Goal: Task Accomplishment & Management: Use online tool/utility

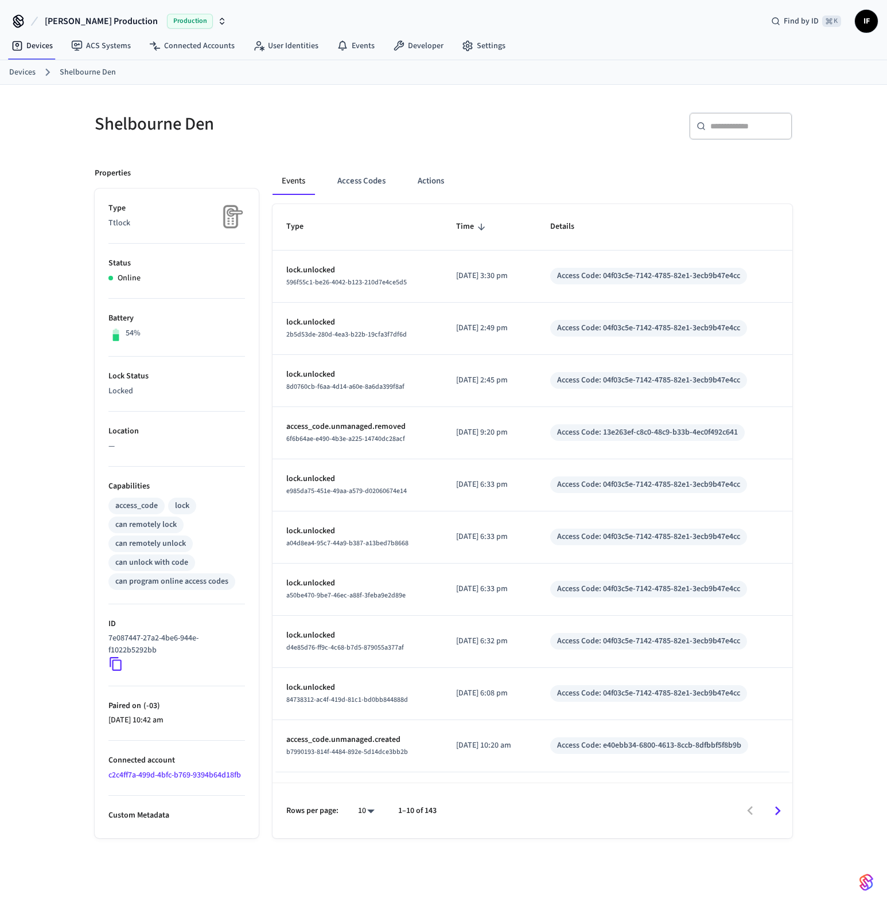
click at [863, 877] on img "button" at bounding box center [866, 883] width 14 height 18
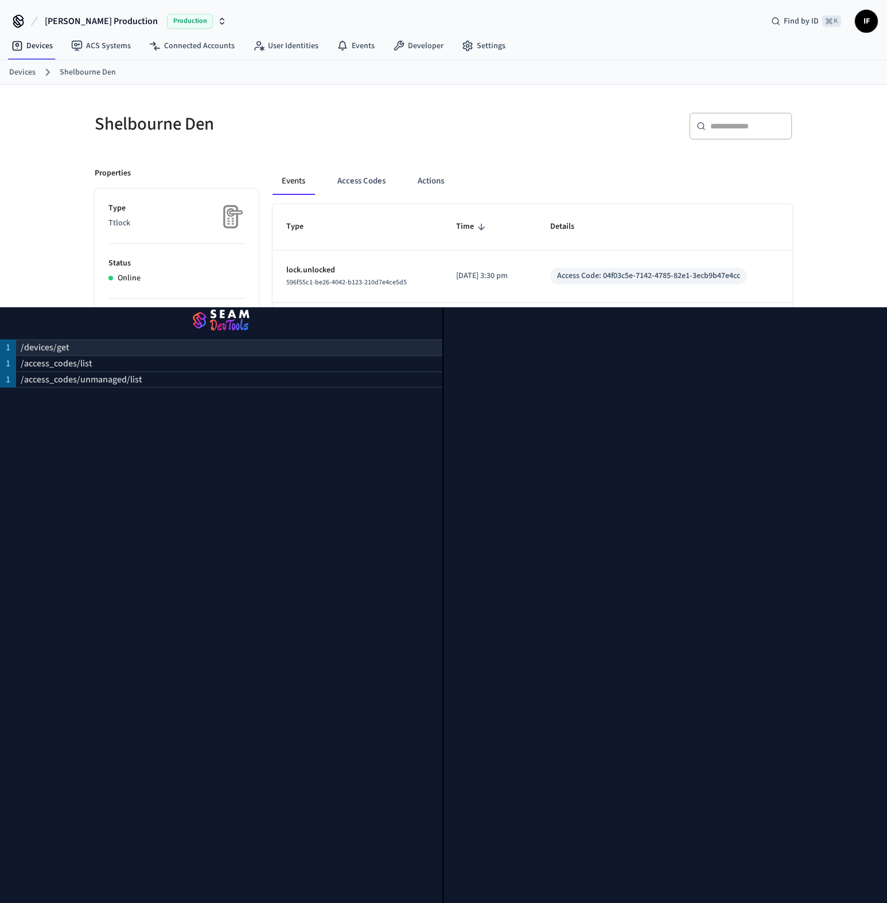
click at [253, 344] on div "/devices/get" at bounding box center [229, 348] width 426 height 16
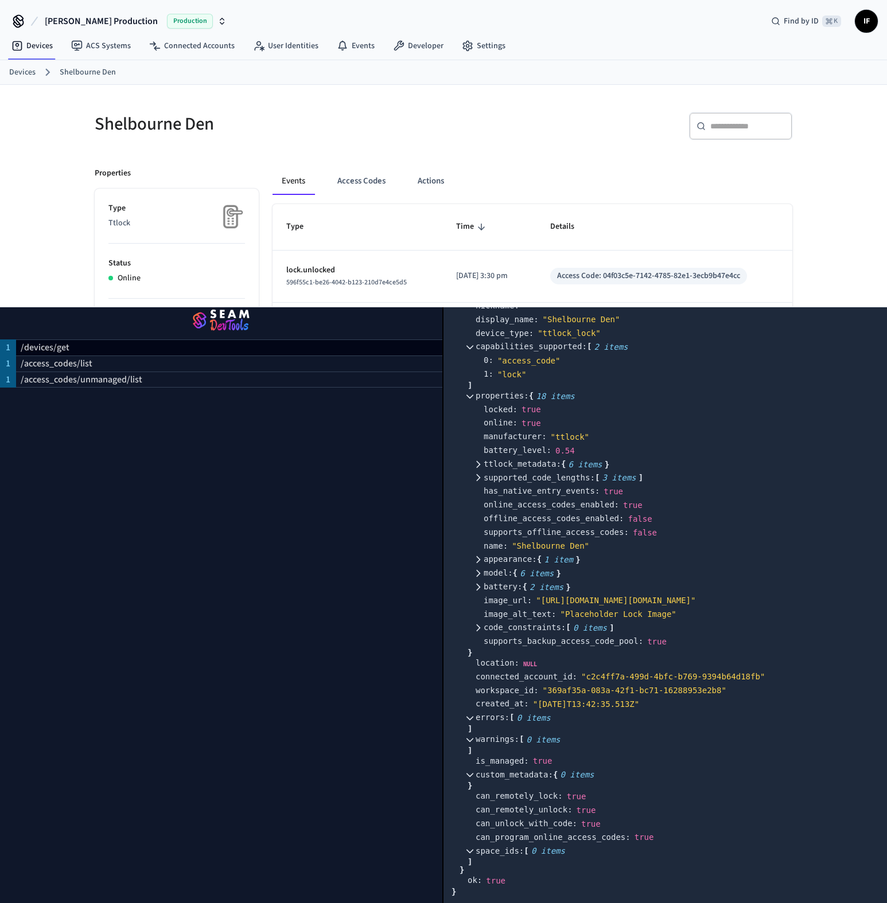
scroll to position [285, 0]
click at [467, 855] on icon at bounding box center [470, 851] width 8 height 8
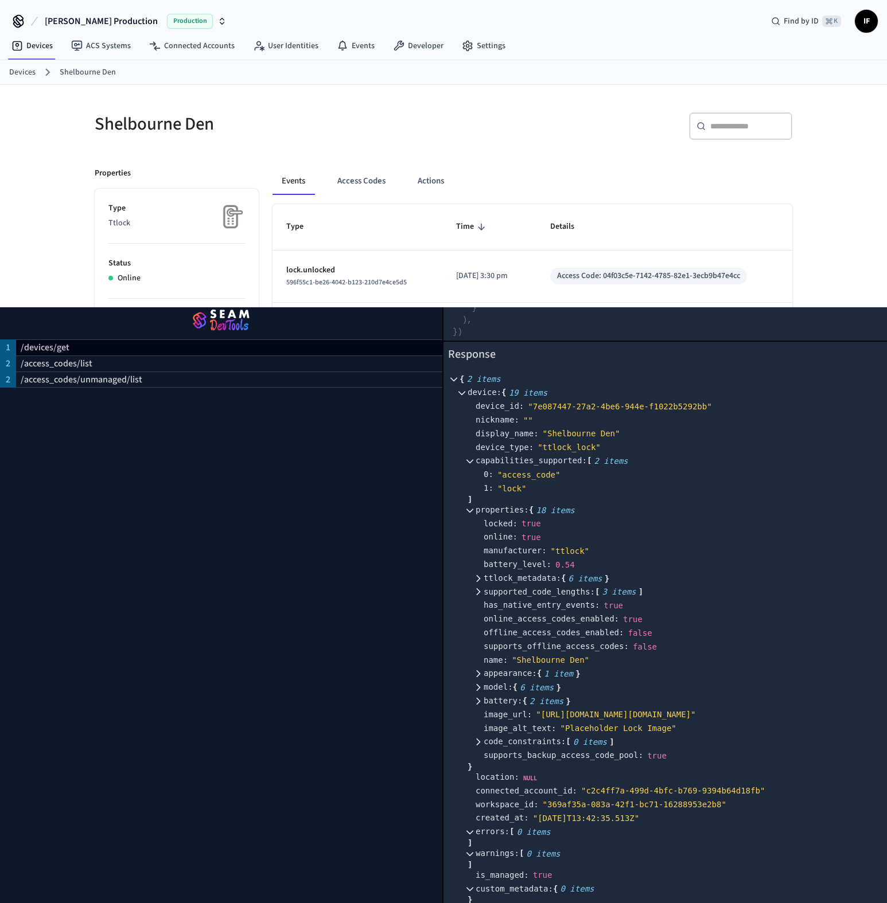
scroll to position [147, 0]
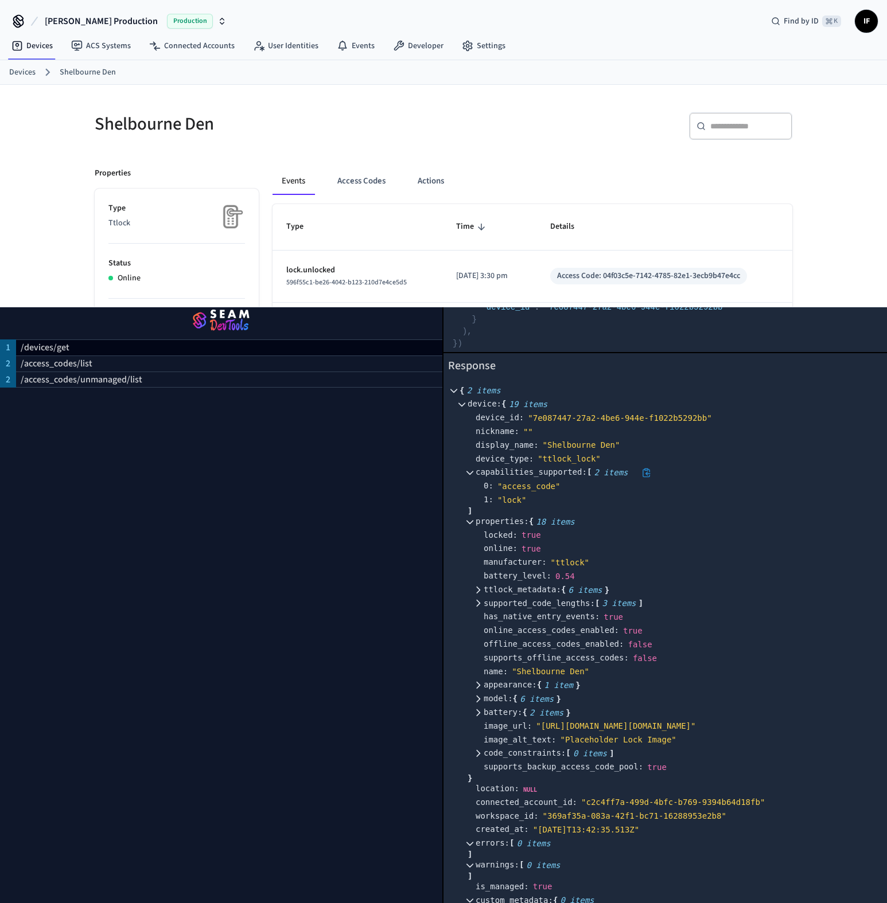
click at [470, 470] on icon at bounding box center [470, 473] width 8 height 8
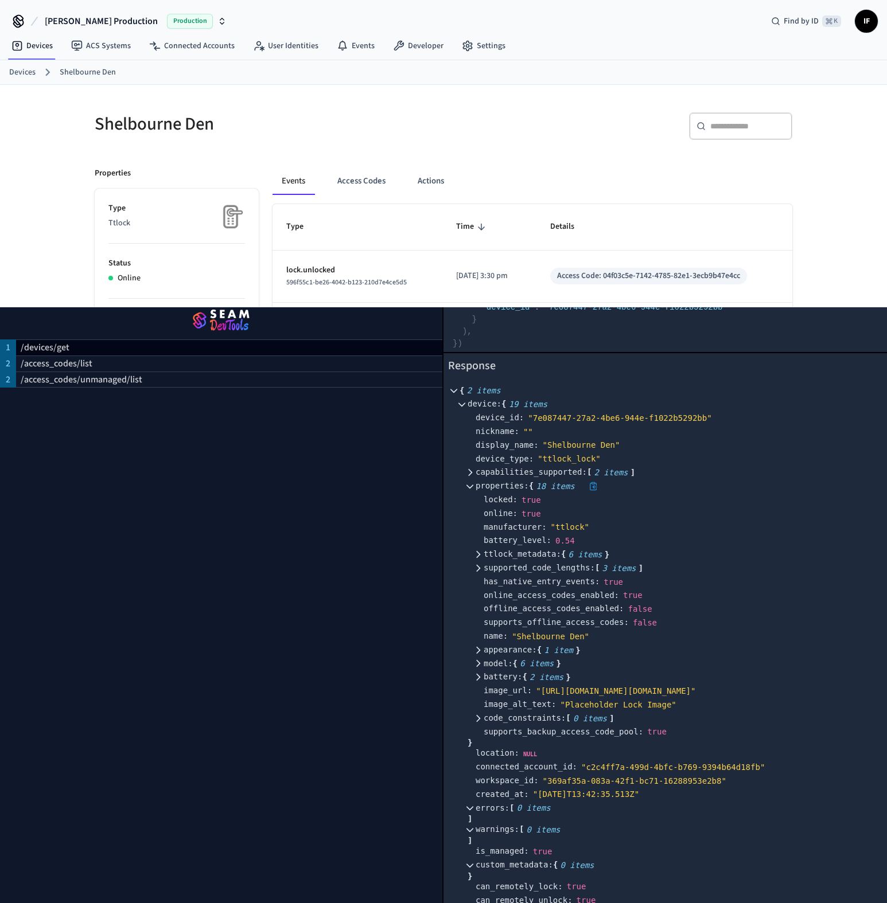
click at [472, 489] on icon at bounding box center [470, 486] width 8 height 8
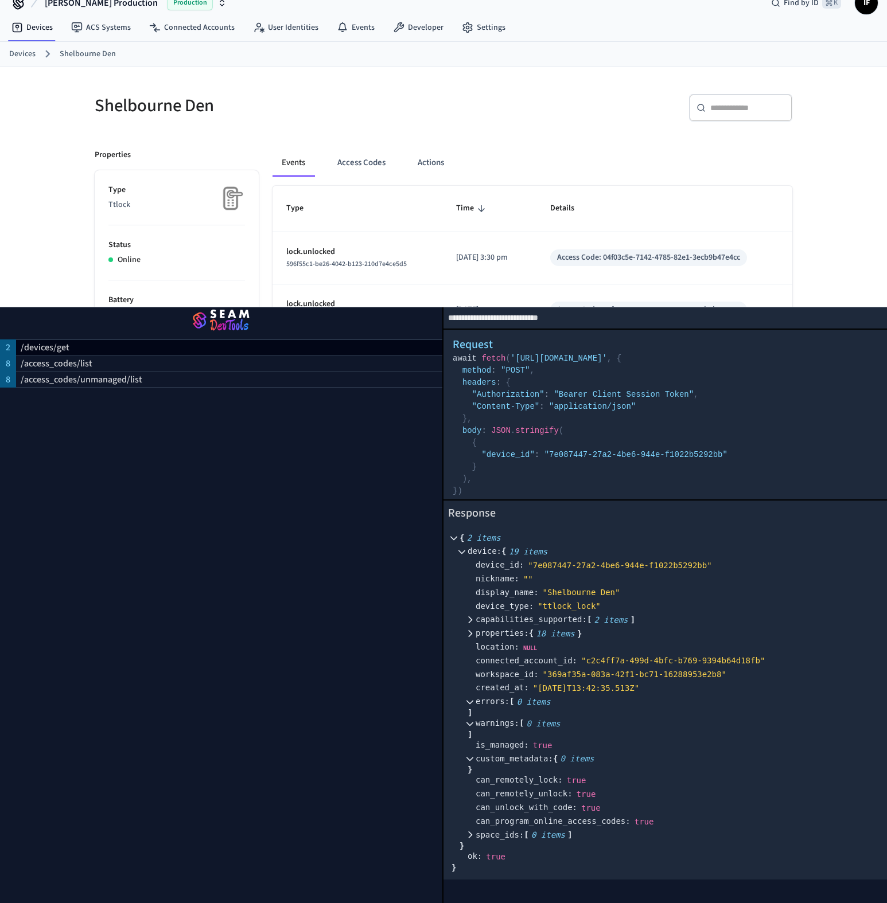
scroll to position [0, 0]
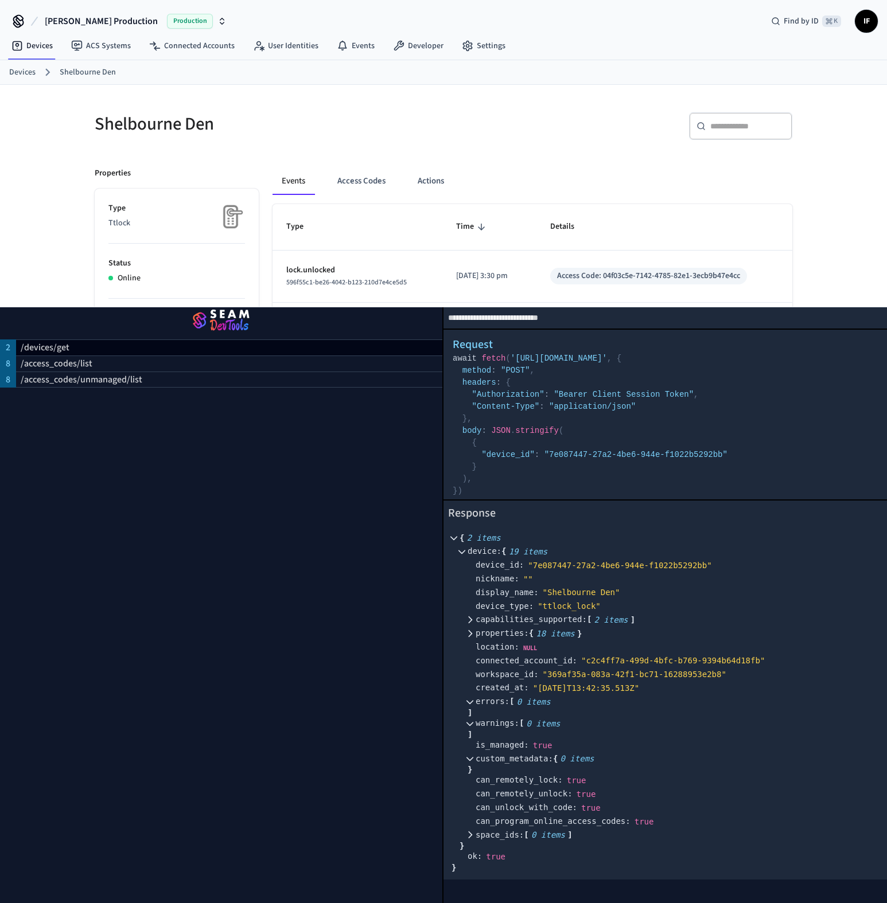
click at [479, 28] on div "Besty Production Production Find by ID ⌘ K IF" at bounding box center [443, 16] width 887 height 33
click at [479, 44] on link "Settings" at bounding box center [484, 46] width 62 height 21
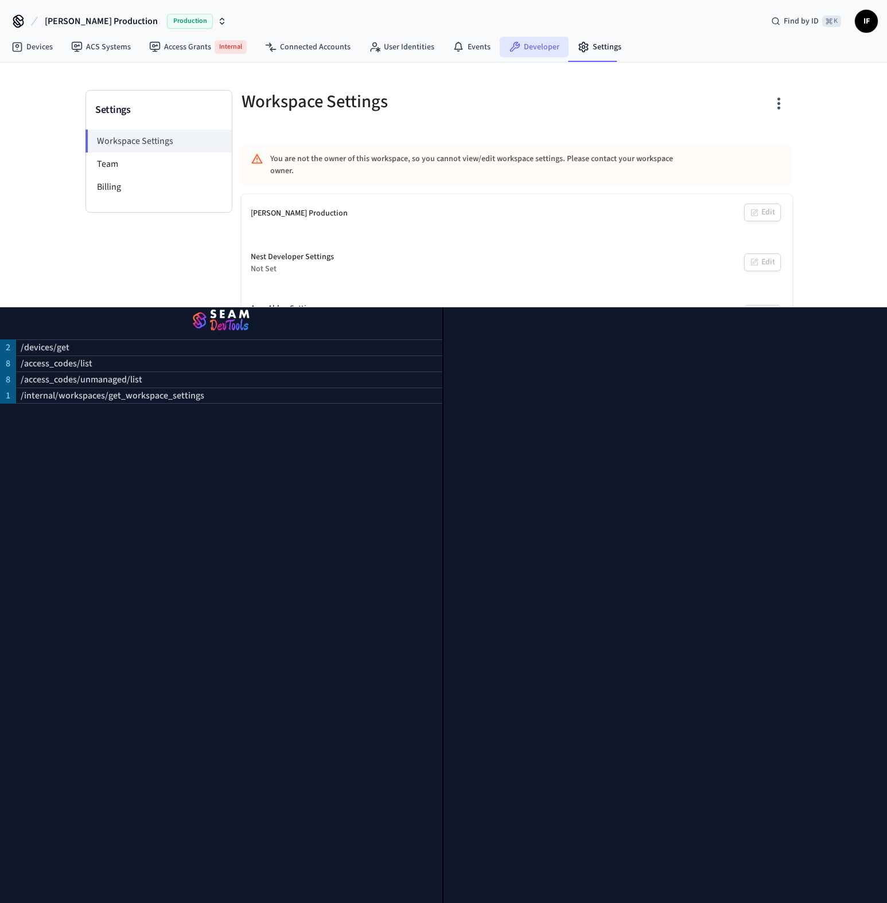
click at [541, 49] on link "Developer" at bounding box center [534, 47] width 69 height 21
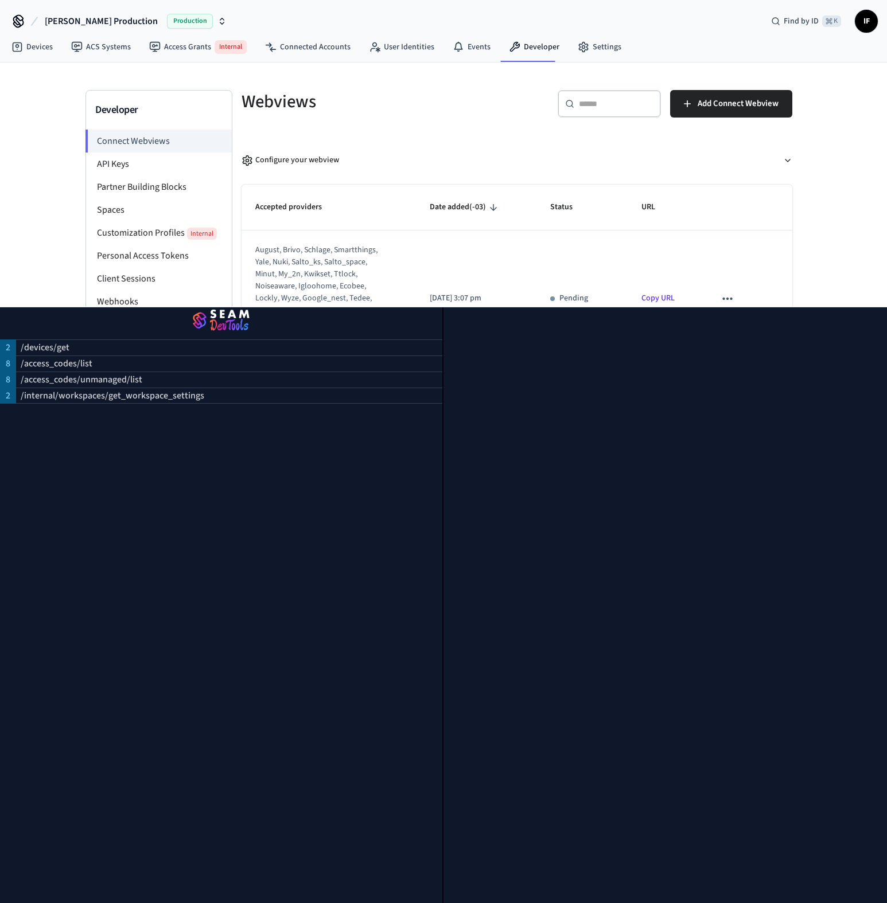
click at [240, 319] on img "button" at bounding box center [221, 321] width 415 height 32
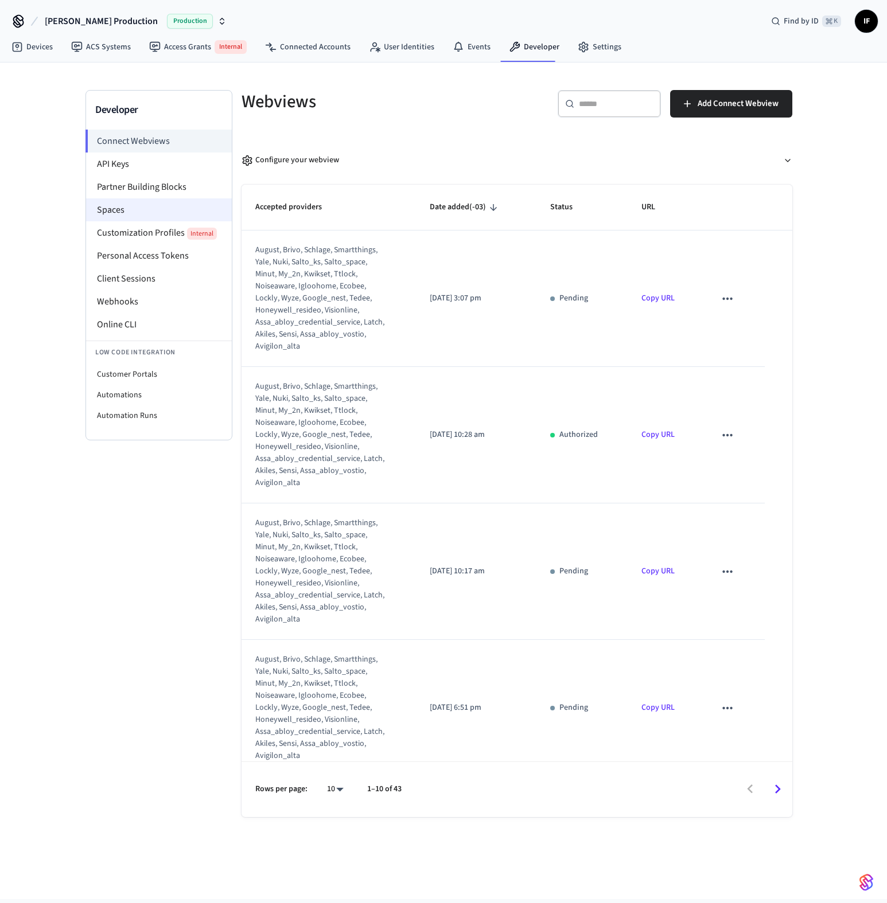
click at [163, 209] on li "Spaces" at bounding box center [159, 209] width 146 height 23
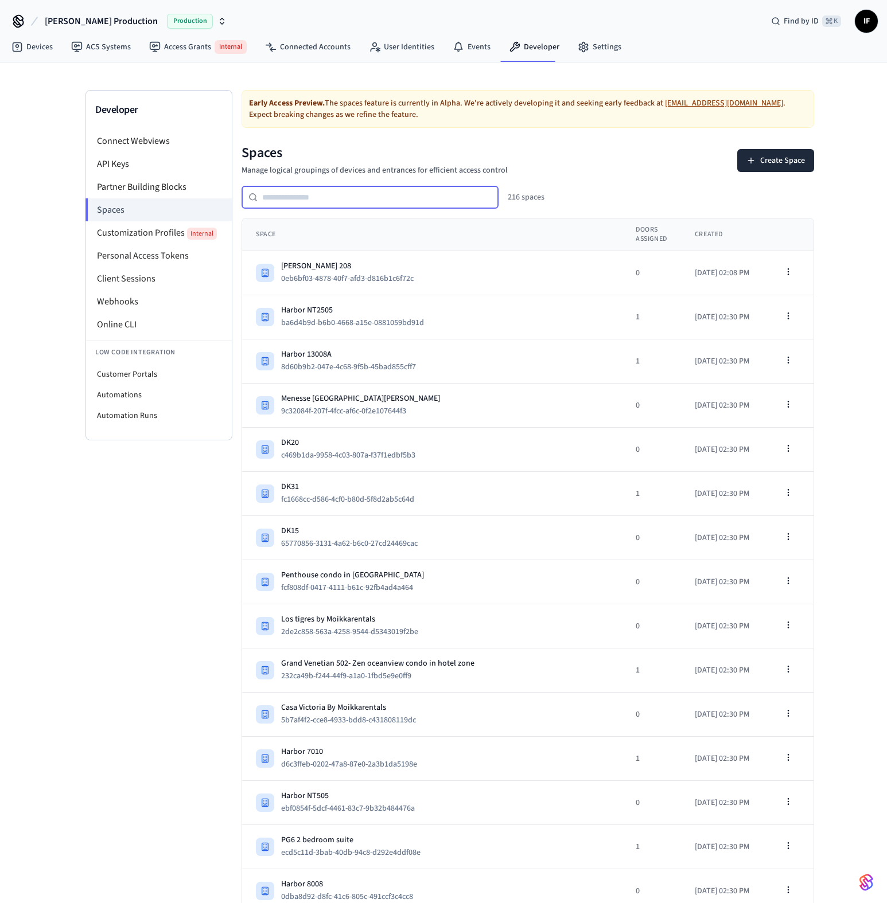
click at [327, 196] on input "text" at bounding box center [378, 197] width 241 height 14
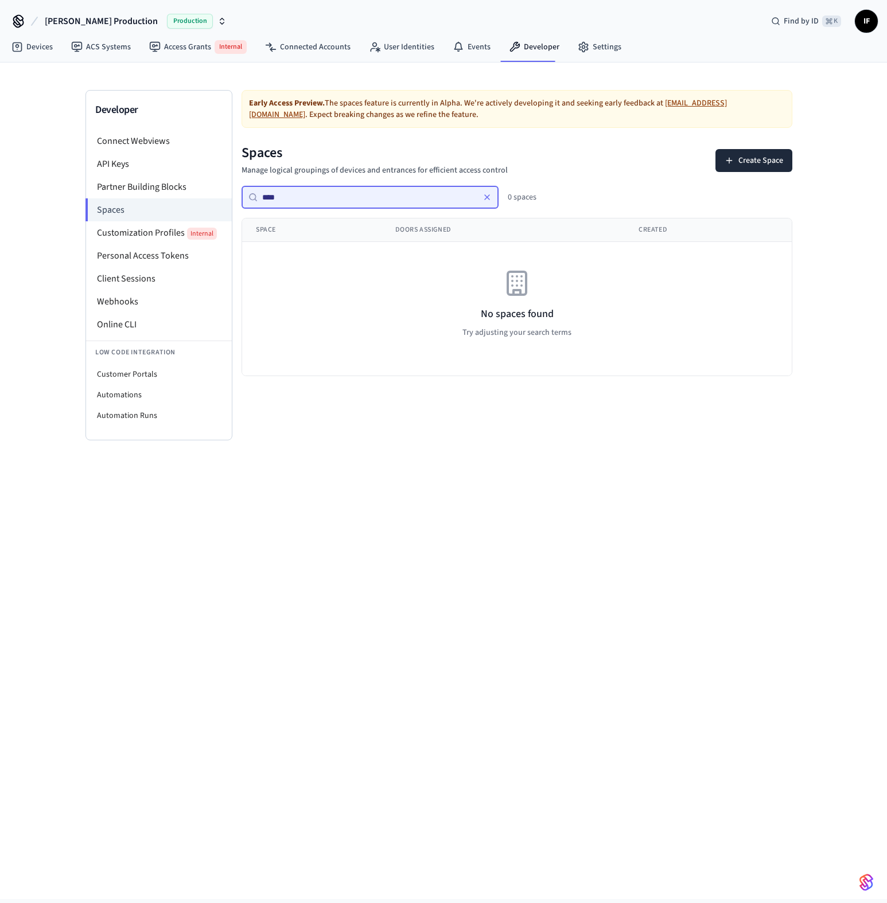
type input "***"
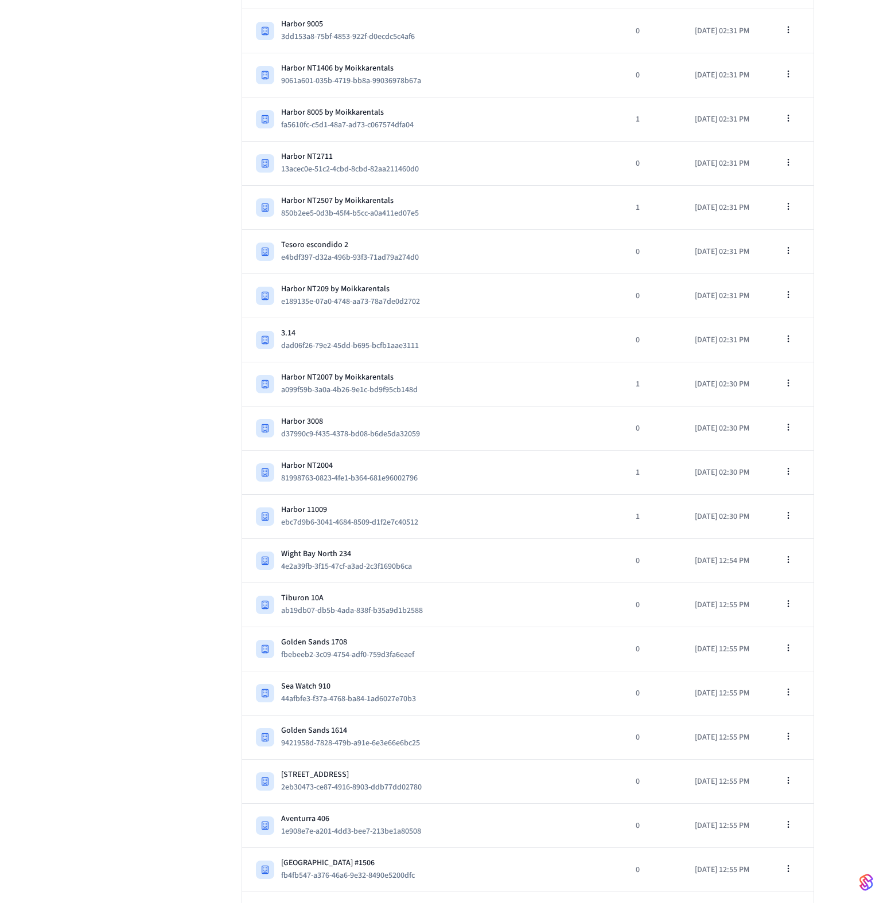
scroll to position [1011, 0]
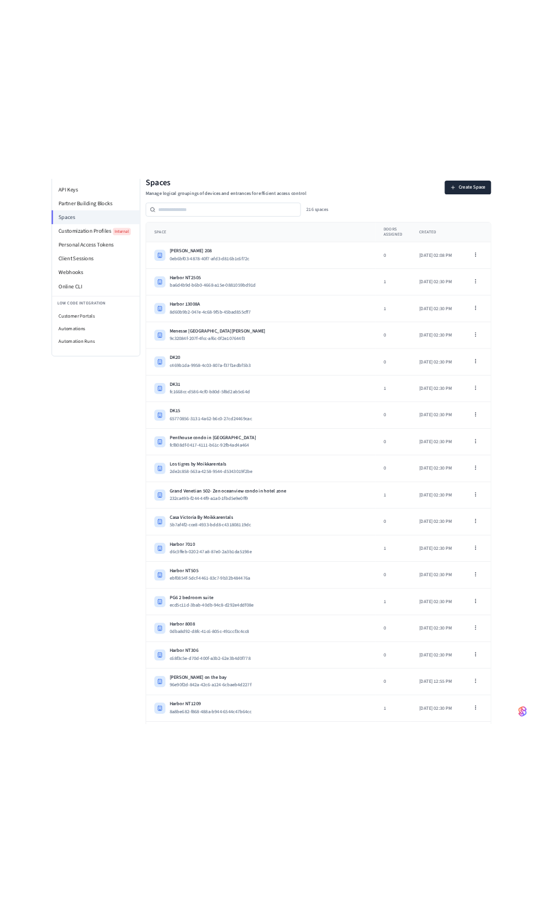
scroll to position [0, 0]
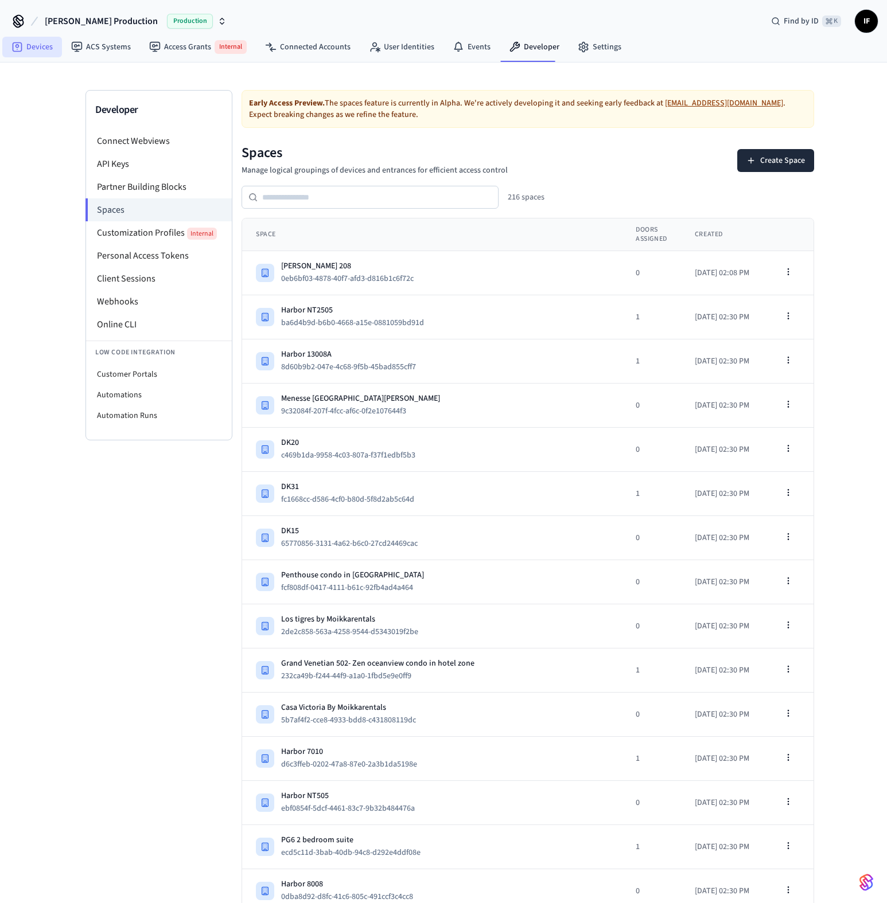
click at [51, 39] on link "Devices" at bounding box center [32, 47] width 60 height 21
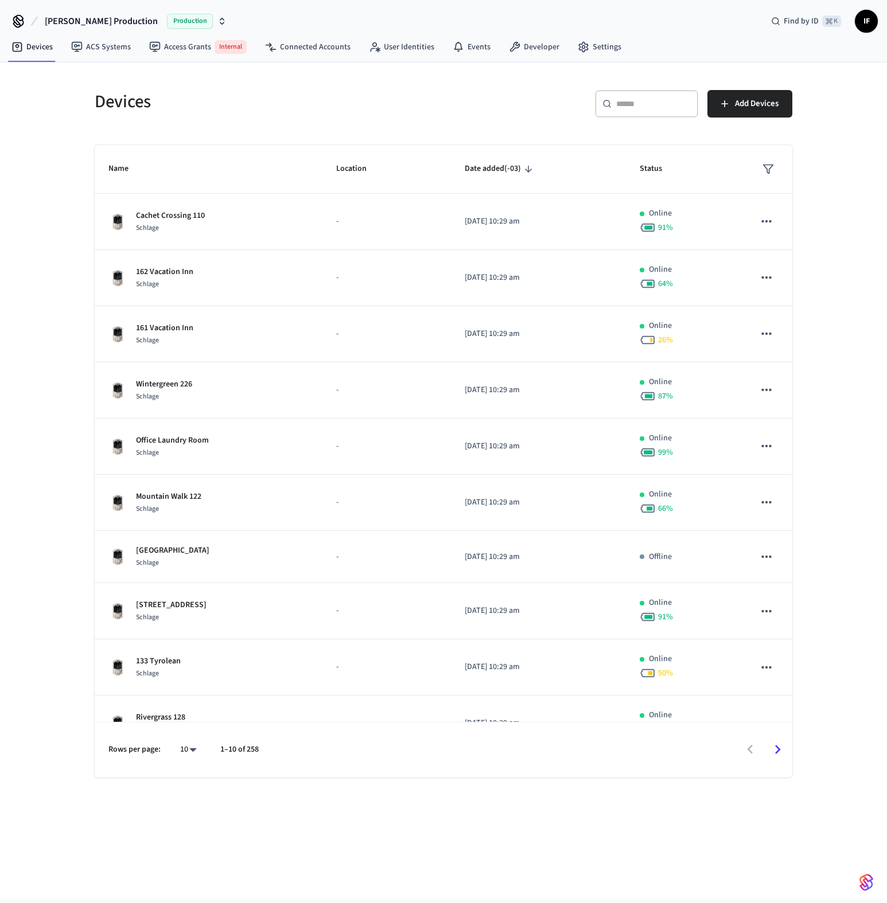
click at [41, 317] on div "Devices ​ ​ Add Devices Name Location Date added (-03) Status Cachet Crossing 1…" at bounding box center [443, 481] width 887 height 837
click at [77, 342] on div "Devices ​ ​ Add Devices Name Location Date added (-03) Status Cachet Crossing 1…" at bounding box center [443, 420] width 734 height 715
click at [522, 53] on link "Developer" at bounding box center [534, 47] width 69 height 21
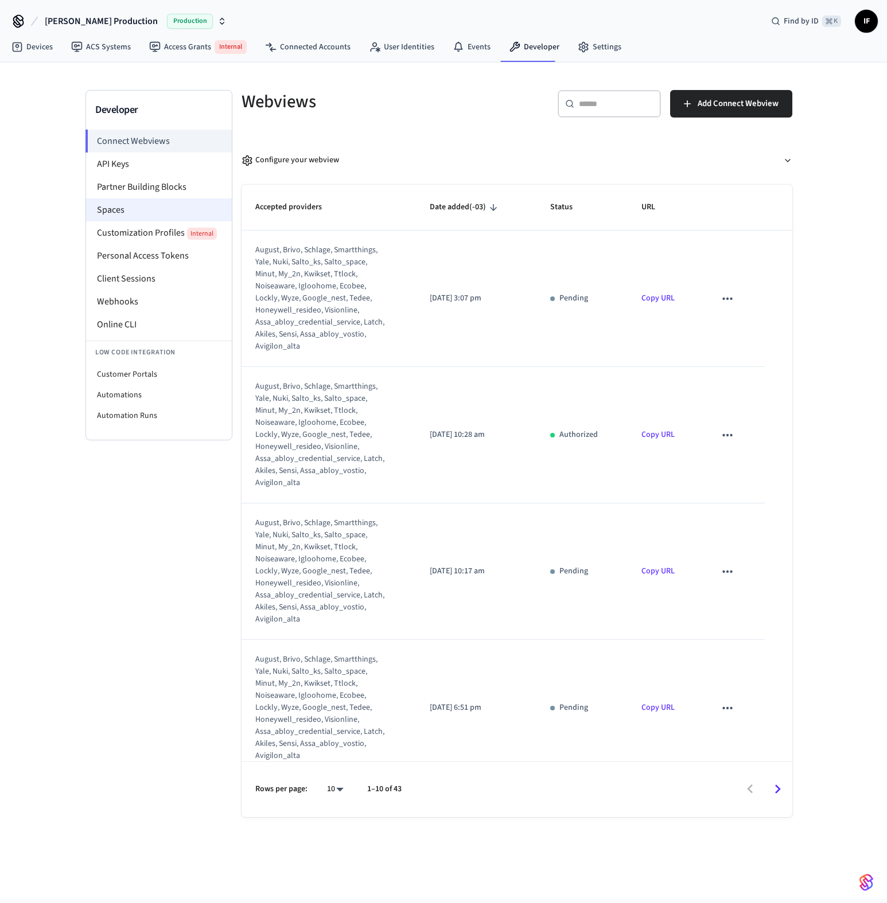
click at [160, 212] on li "Spaces" at bounding box center [159, 209] width 146 height 23
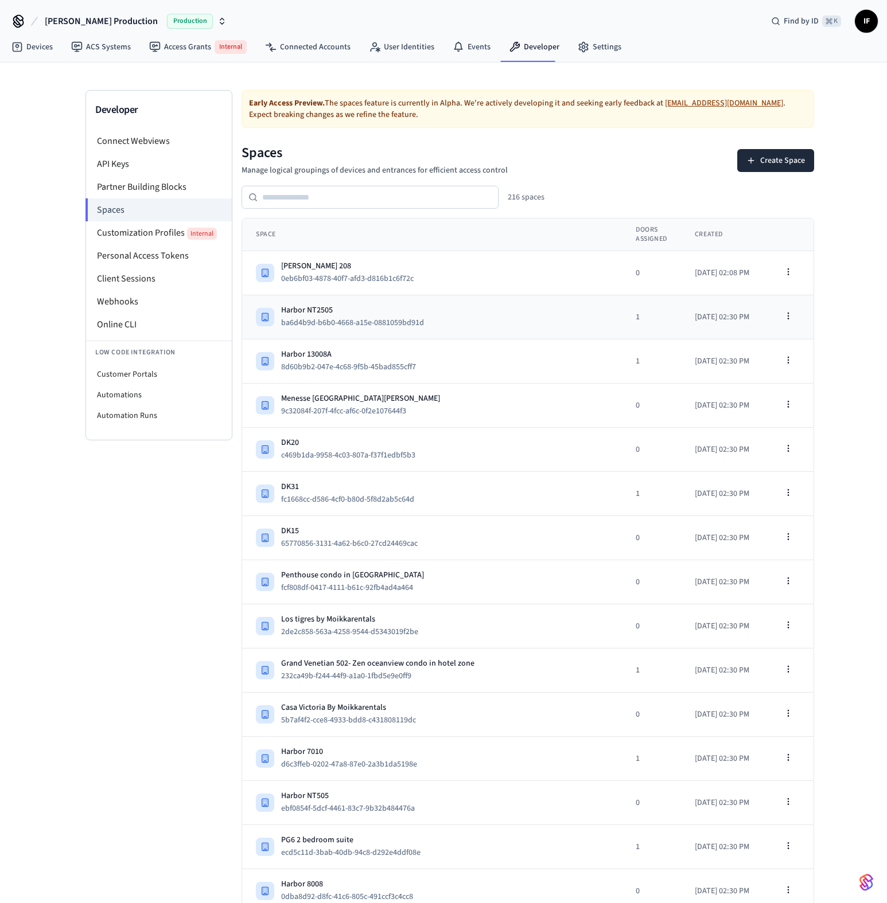
click at [368, 305] on div "Harbor NT2505" at bounding box center [357, 310] width 152 height 11
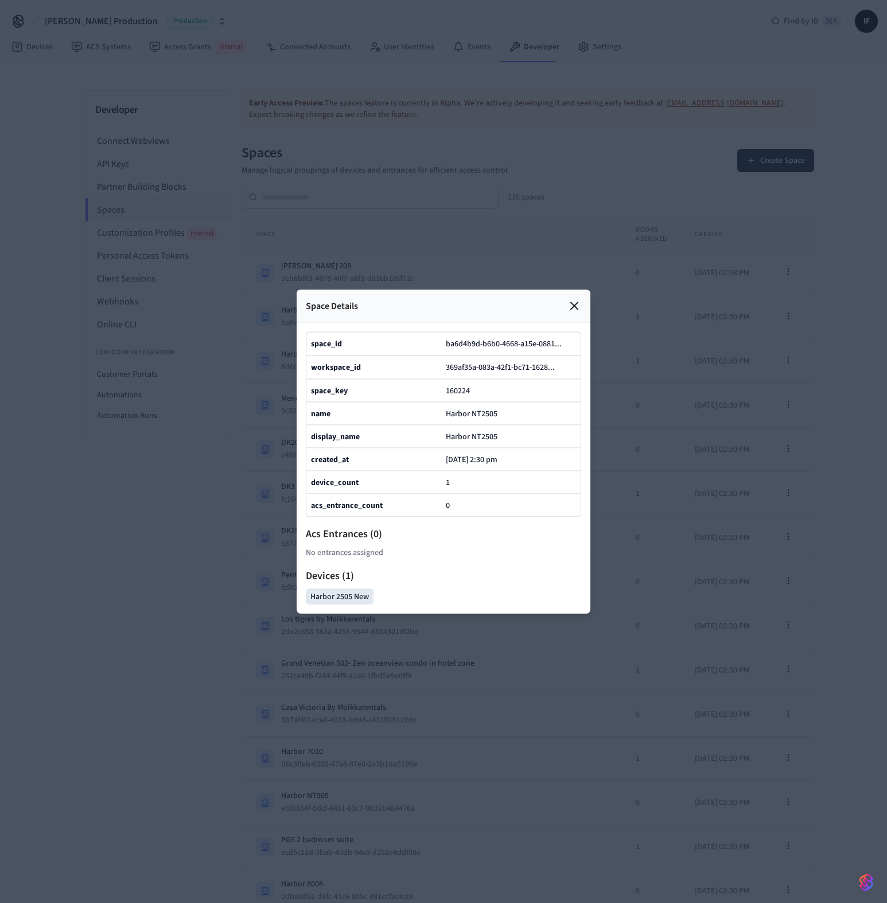
click at [364, 254] on div at bounding box center [443, 451] width 887 height 903
click at [581, 310] on icon at bounding box center [574, 306] width 14 height 14
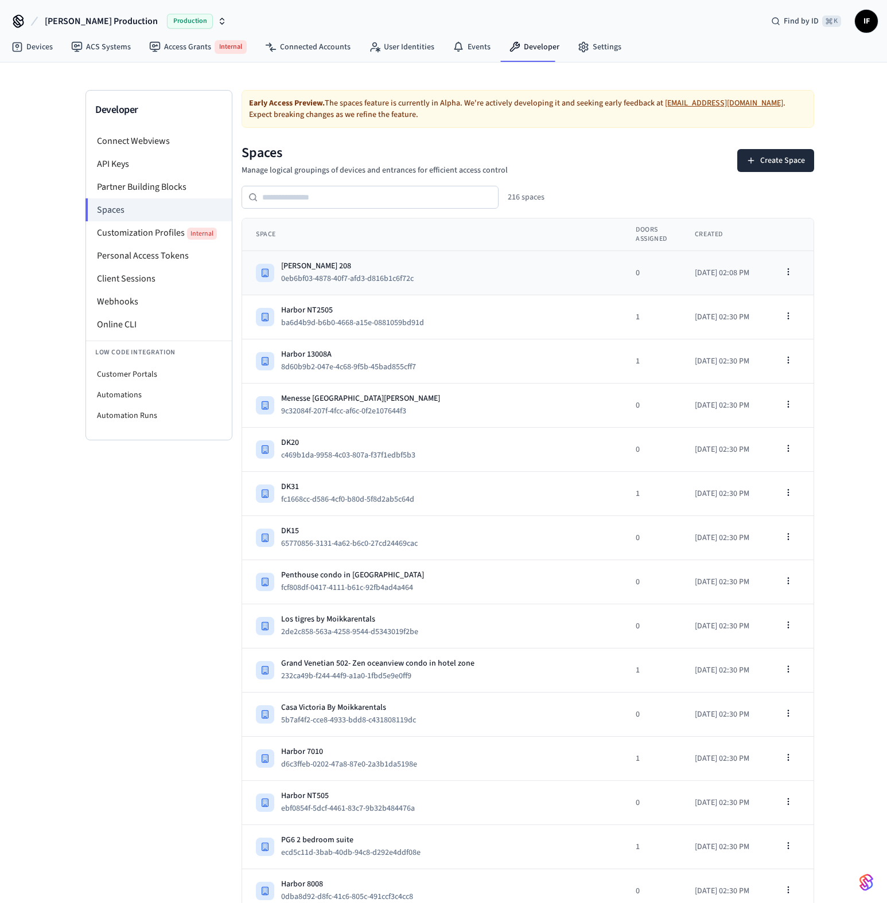
click at [419, 260] on div "[PERSON_NAME] 208" at bounding box center [352, 265] width 142 height 11
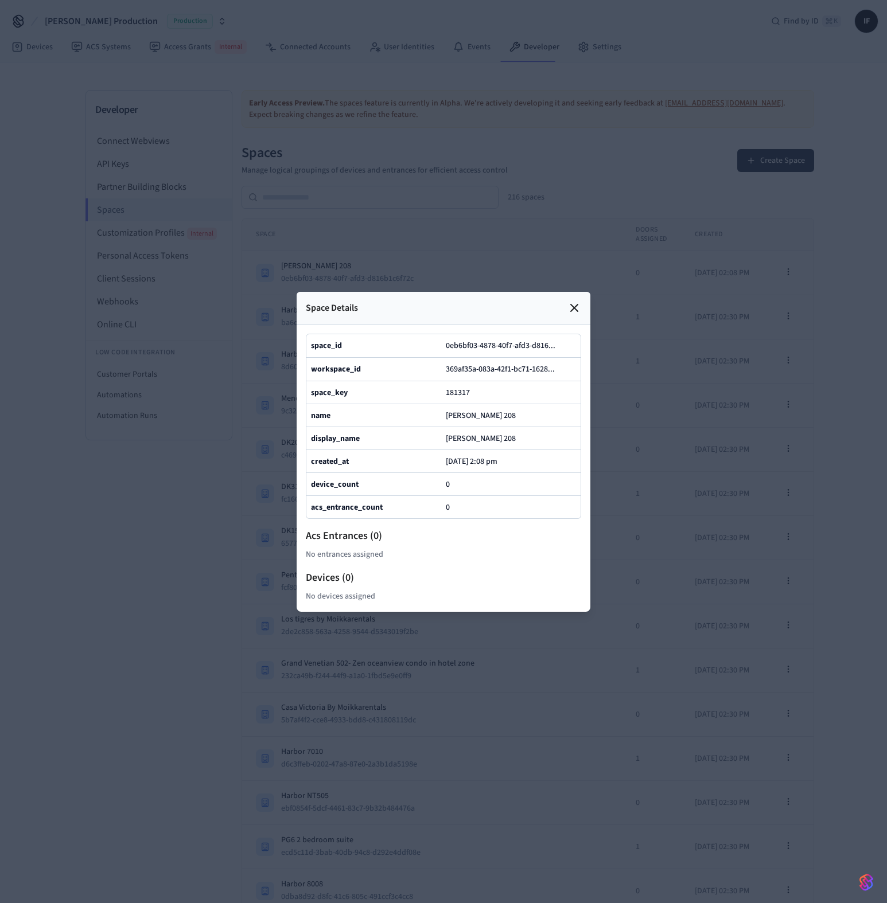
click at [465, 390] on span "181317" at bounding box center [458, 392] width 24 height 11
click at [458, 388] on span "181317" at bounding box center [458, 392] width 24 height 11
click at [459, 396] on span "181317" at bounding box center [458, 392] width 24 height 11
click at [129, 574] on div at bounding box center [443, 451] width 887 height 903
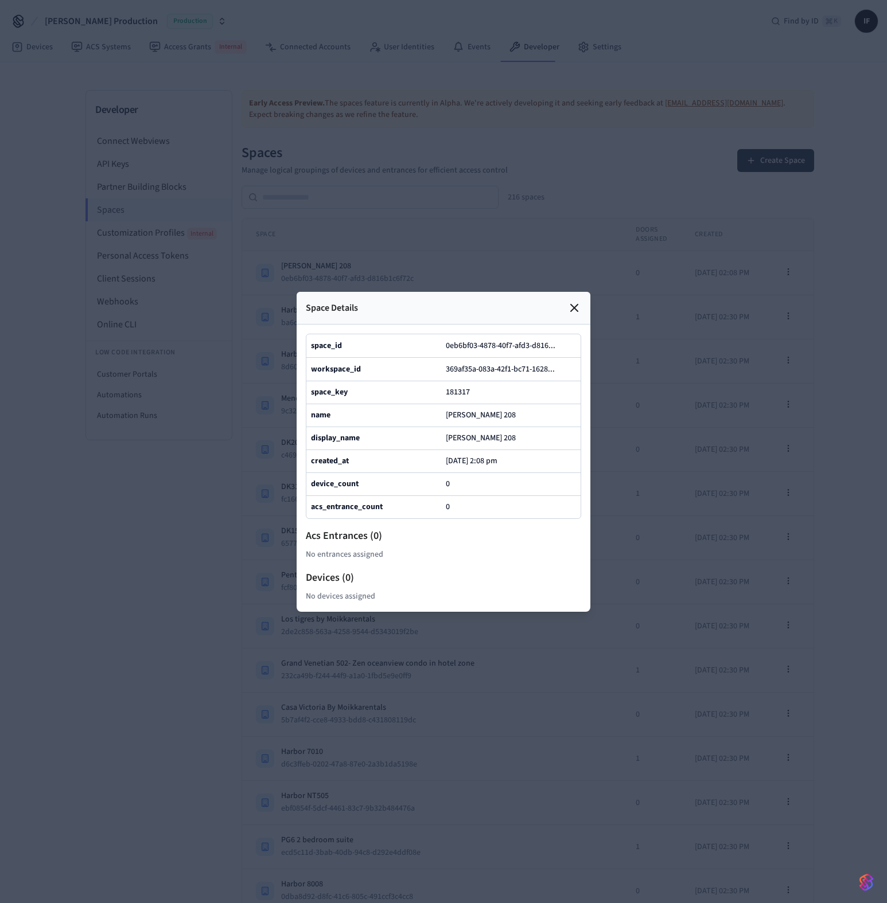
click at [575, 301] on div "Space Details" at bounding box center [444, 308] width 294 height 33
click at [572, 310] on icon at bounding box center [574, 308] width 14 height 14
